Goal: Find specific page/section

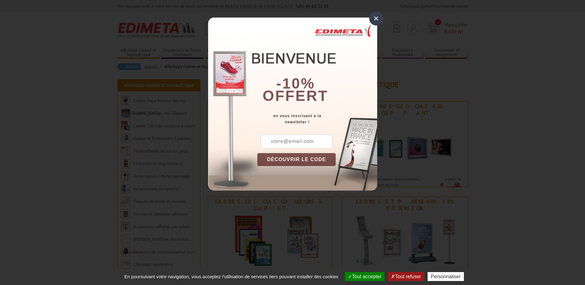
click at [378, 20] on div "×" at bounding box center [376, 18] width 14 height 14
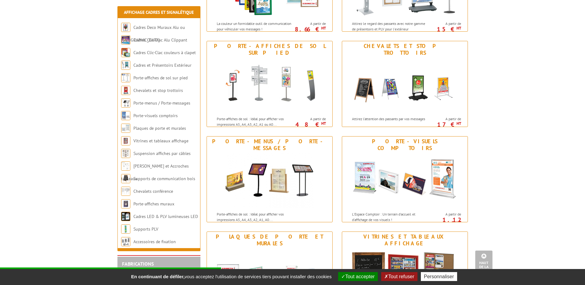
scroll to position [376, 0]
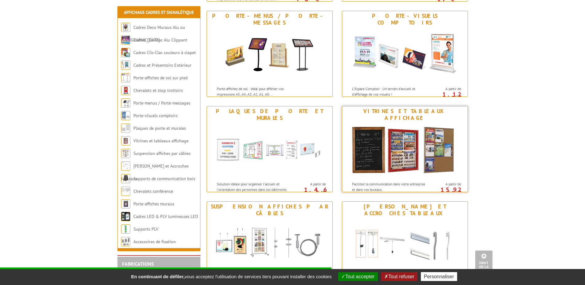
click at [401, 112] on div "Vitrines et tableaux affichage" at bounding box center [404, 115] width 122 height 14
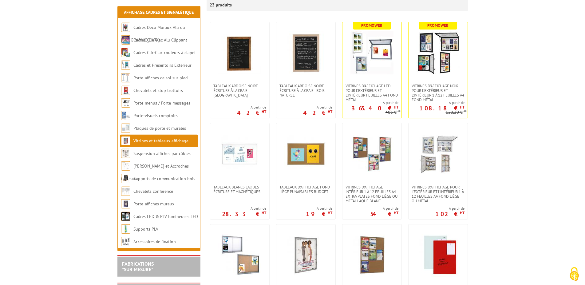
scroll to position [125, 0]
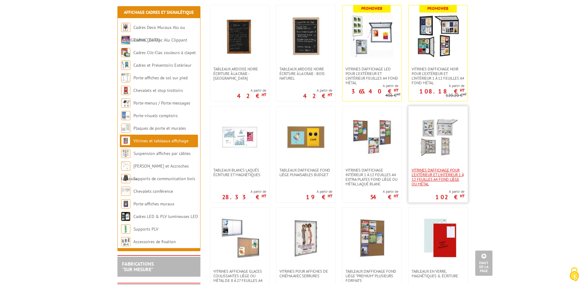
click at [439, 168] on span "Vitrines d'affichage pour l'extérieur et l'intérieur 1 à 12 feuilles A4 fond li…" at bounding box center [437, 177] width 53 height 18
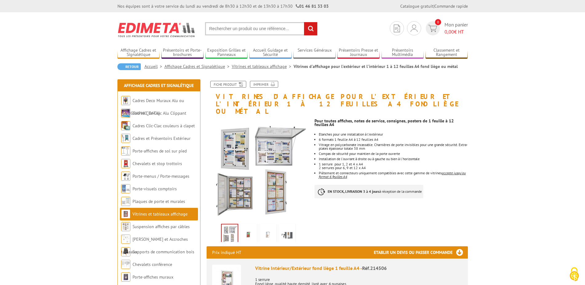
click at [218, 31] on input "text" at bounding box center [261, 28] width 112 height 13
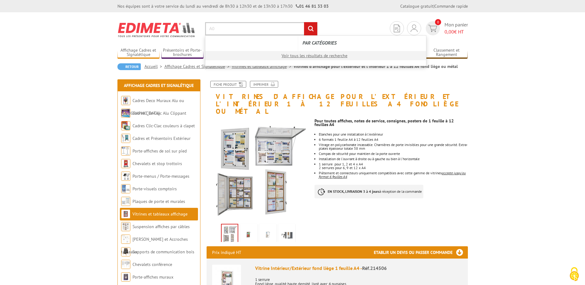
type input "A0"
click at [304, 22] on input "rechercher" at bounding box center [310, 28] width 13 height 13
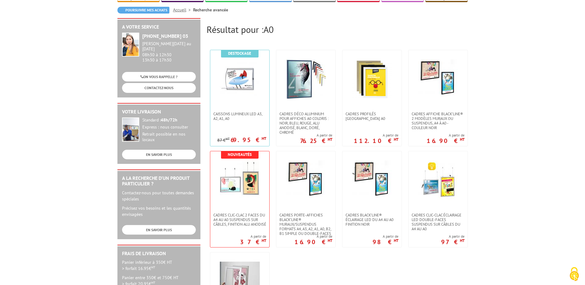
scroll to position [31, 0]
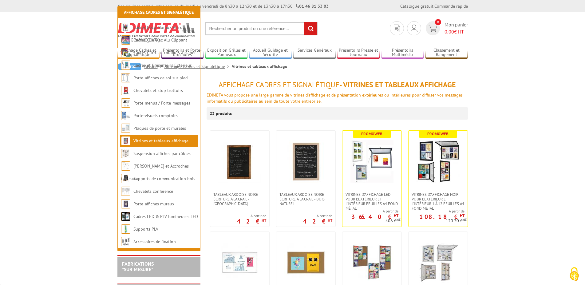
scroll to position [125, 0]
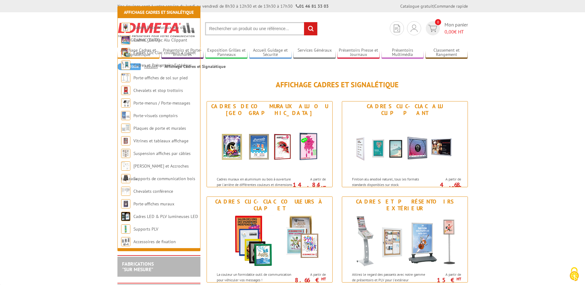
scroll to position [376, 0]
